Goal: Navigation & Orientation: Find specific page/section

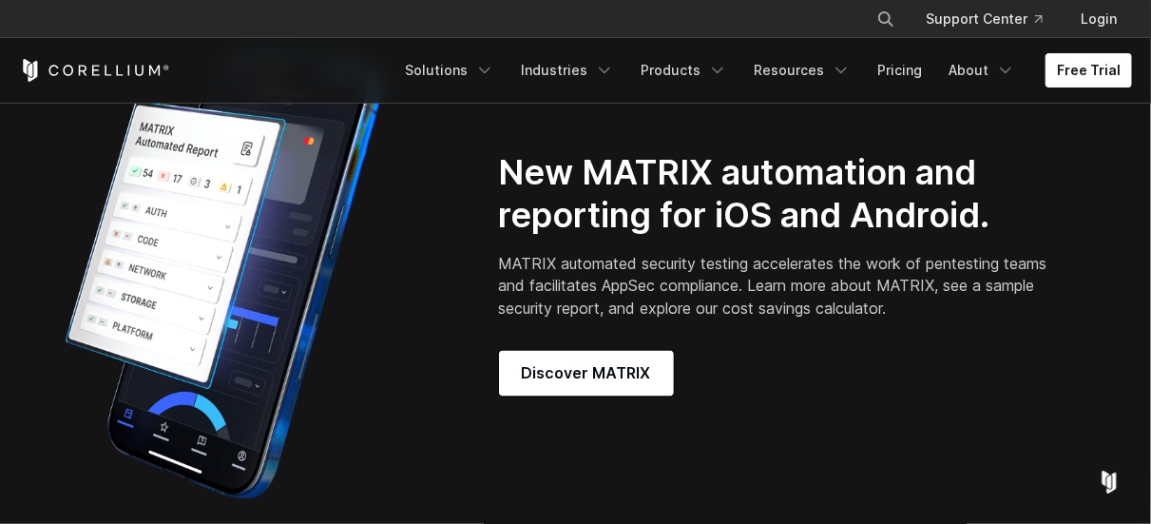
scroll to position [1444, 0]
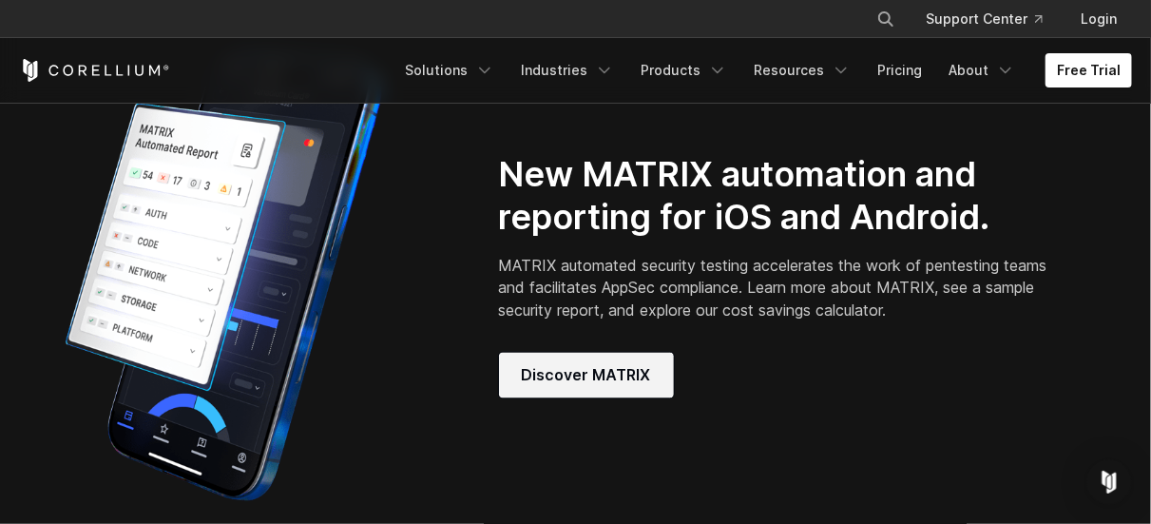
click at [624, 365] on span "Discover MATRIX" at bounding box center [586, 375] width 129 height 23
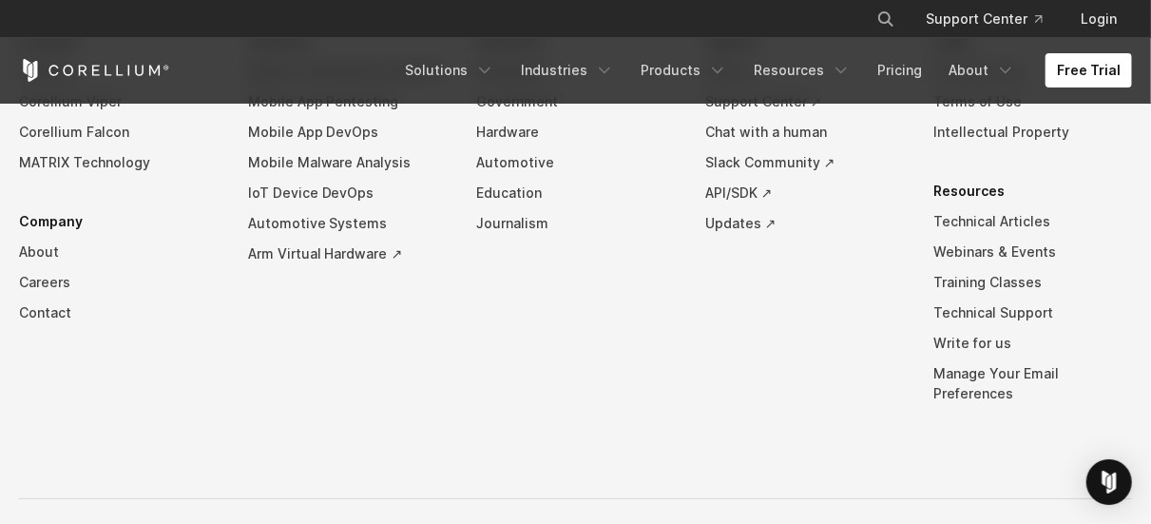
scroll to position [4529, 0]
